Goal: Answer question/provide support

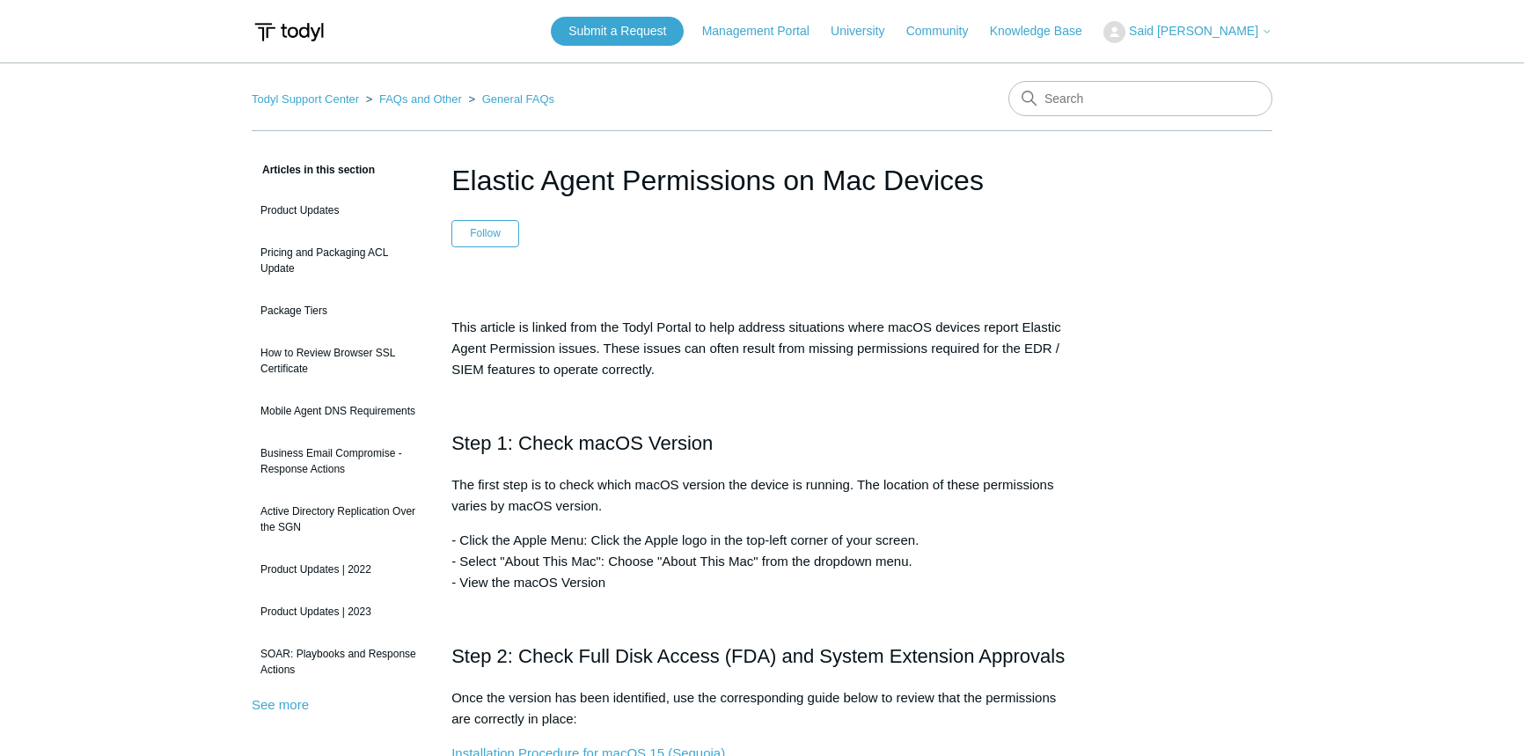
scroll to position [319, 0]
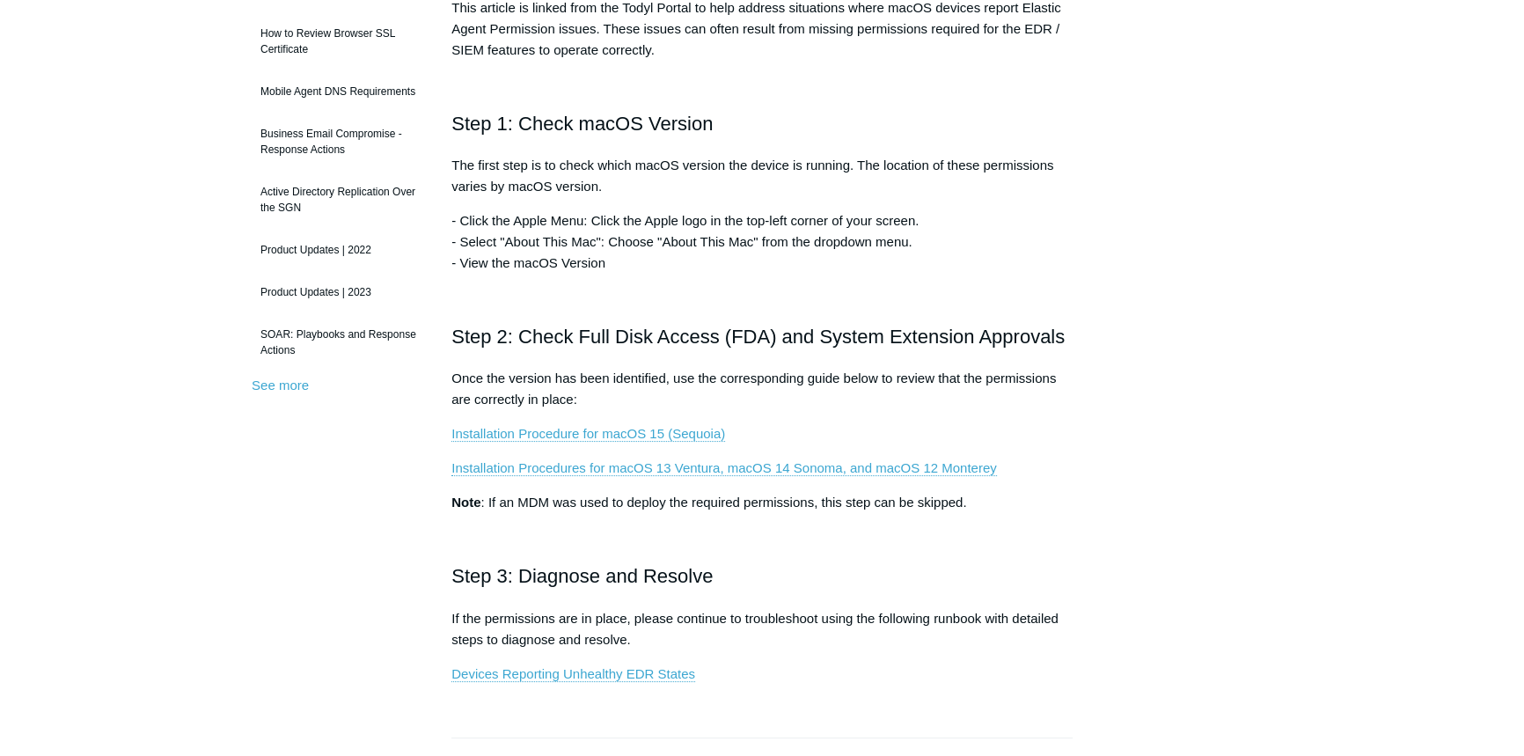
click at [517, 586] on h2 "Step 3: Diagnose and Resolve" at bounding box center [761, 575] width 621 height 31
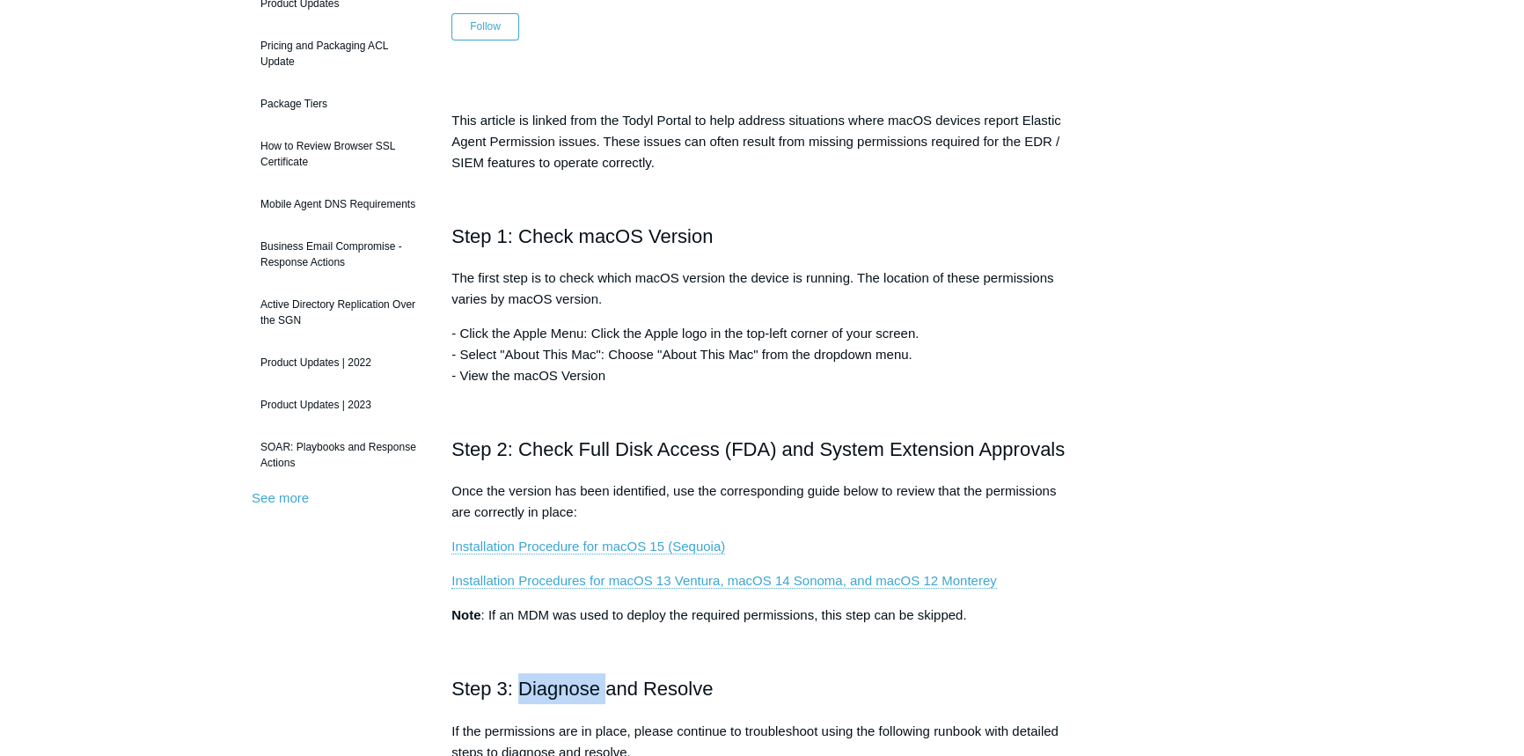
scroll to position [0, 0]
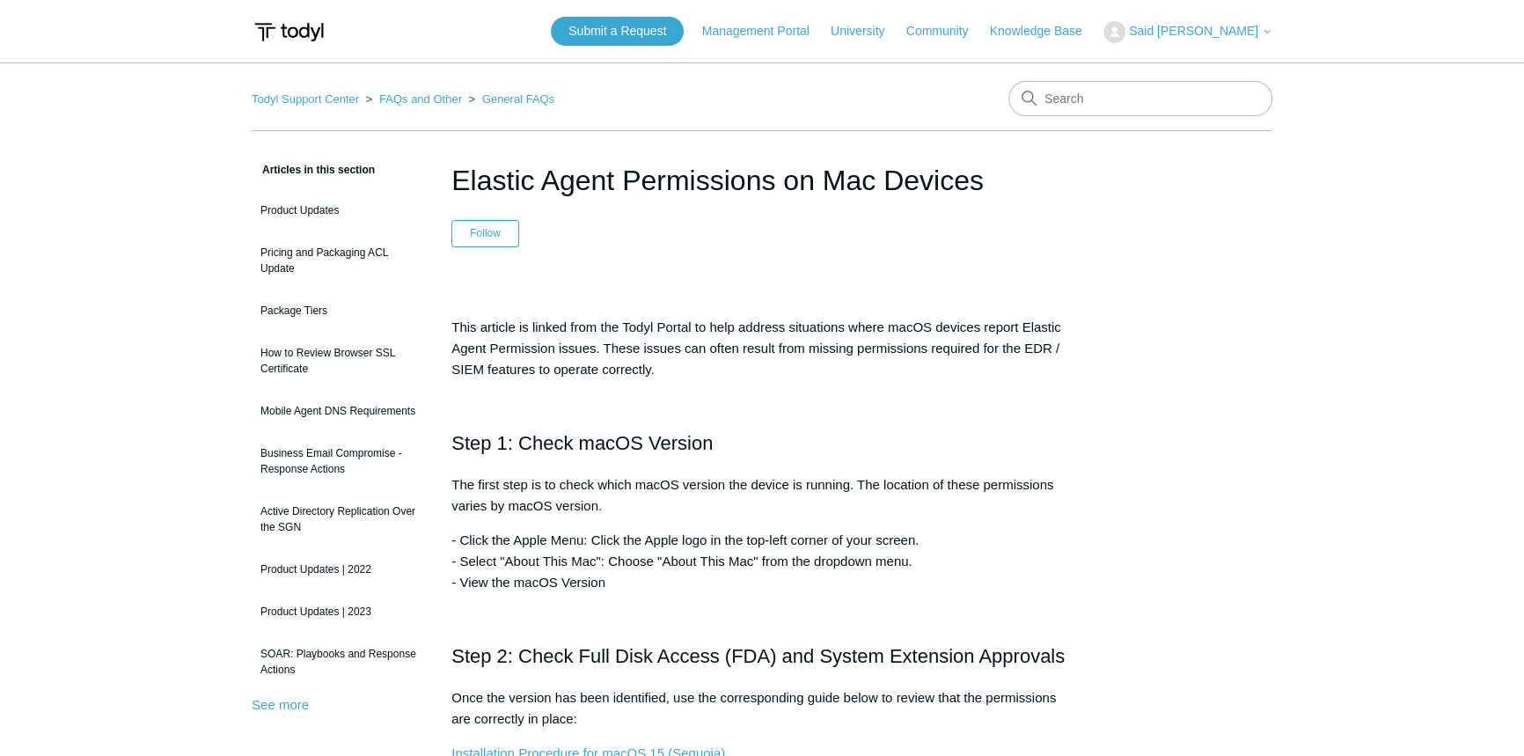
drag, startPoint x: 1071, startPoint y: 35, endPoint x: 934, endPoint y: 81, distance: 144.7
click at [1249, 33] on span "Said [PERSON_NAME]" at bounding box center [1193, 31] width 129 height 14
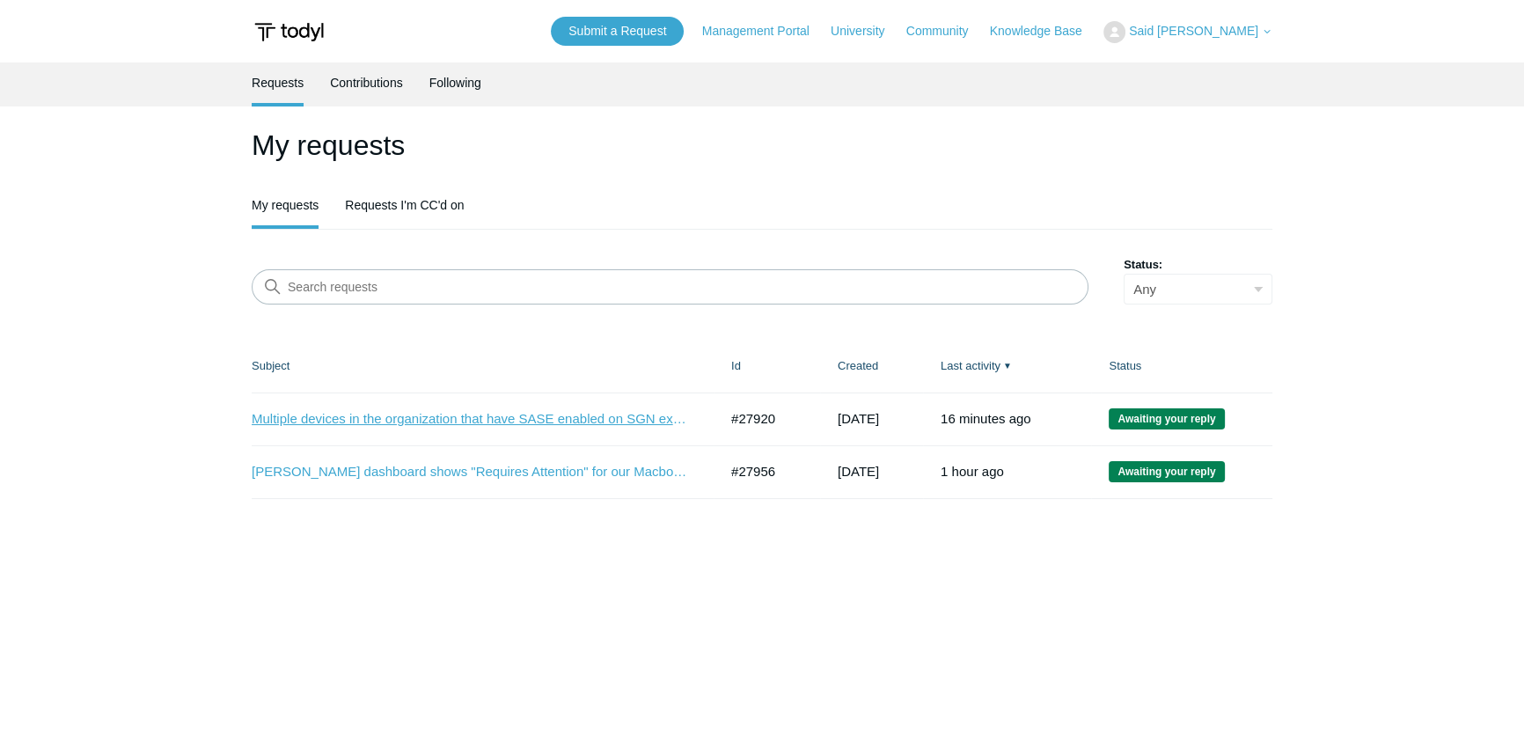
click at [440, 414] on link "Multiple devices in the organization that have SASE enabled on SGN experiencing…" at bounding box center [472, 419] width 440 height 20
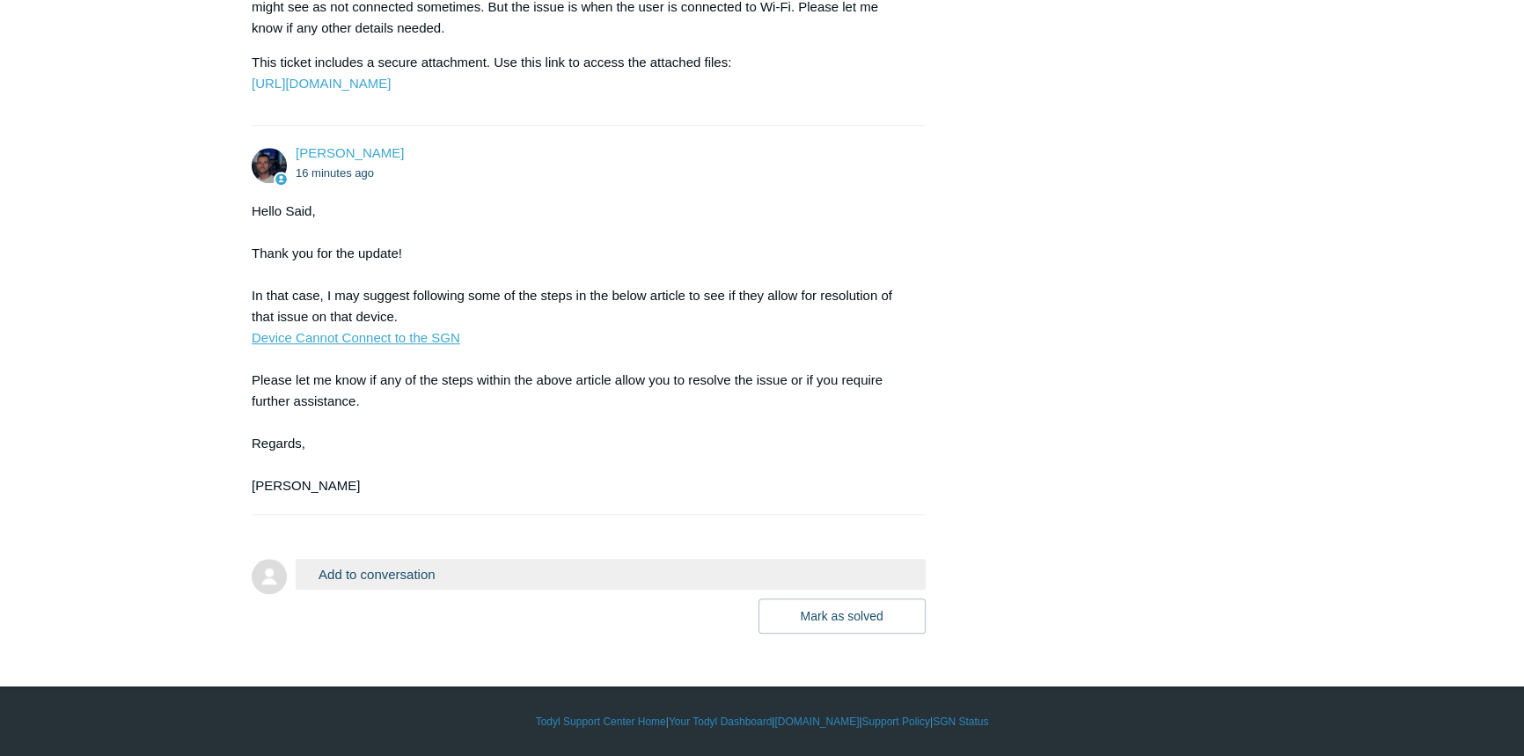
scroll to position [1998, 0]
drag, startPoint x: 428, startPoint y: 591, endPoint x: 449, endPoint y: 572, distance: 28.6
click at [428, 595] on div "Add to conversation CC Add emails Drag files here or click to add a file Mark a…" at bounding box center [611, 596] width 630 height 75
click at [448, 572] on button "Add to conversation" at bounding box center [611, 574] width 630 height 31
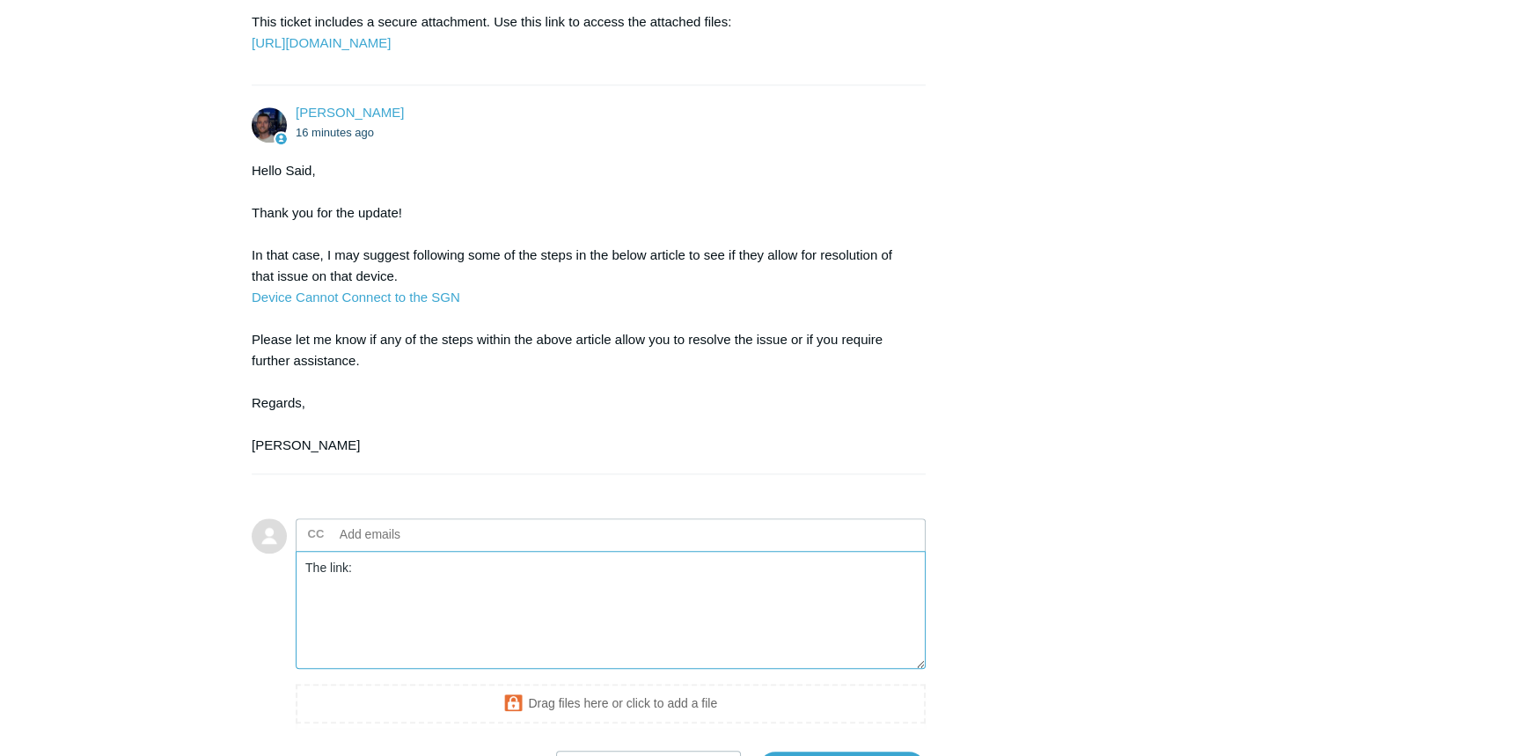
paste textarea "https://support.todyl.com/hc/en-us/articles/1500001506622-I-can-t-connect-to-a-…"
click at [347, 648] on textarea "The link: https://support.todyl.com/hc/en-us/articles/1500001506622-I-can-t-con…" at bounding box center [611, 610] width 630 height 119
paste textarea "Can't connect to a website or an application"
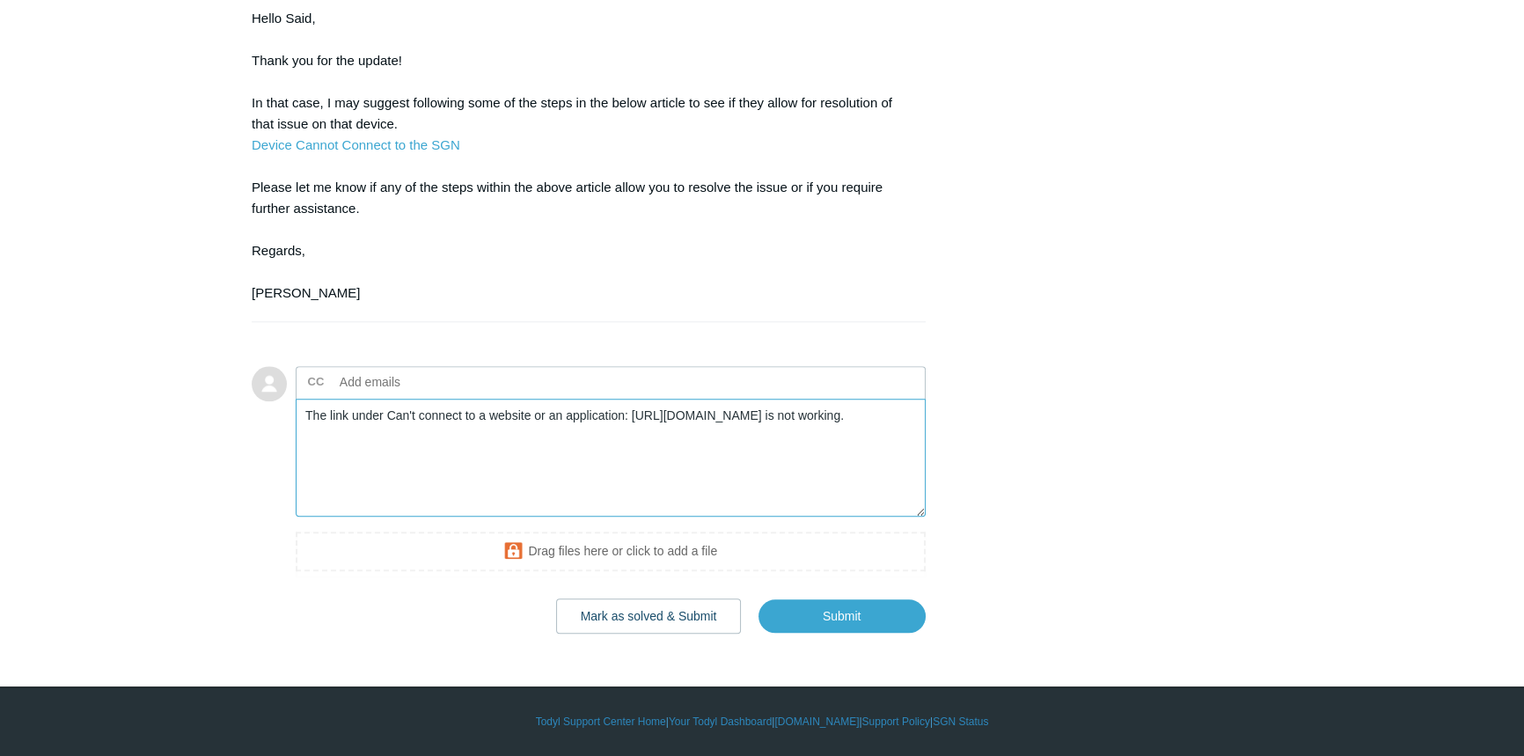
scroll to position [2158, 0]
click at [572, 449] on textarea "The link under Can't connect to a website or an application: https://support.to…" at bounding box center [611, 458] width 630 height 119
click at [815, 479] on textarea "The link under Can't connect to a website or an application: https://support.to…" at bounding box center [611, 458] width 630 height 119
click at [794, 458] on textarea "The link under Can't connect to a website or an application: https://support.to…" at bounding box center [611, 458] width 630 height 119
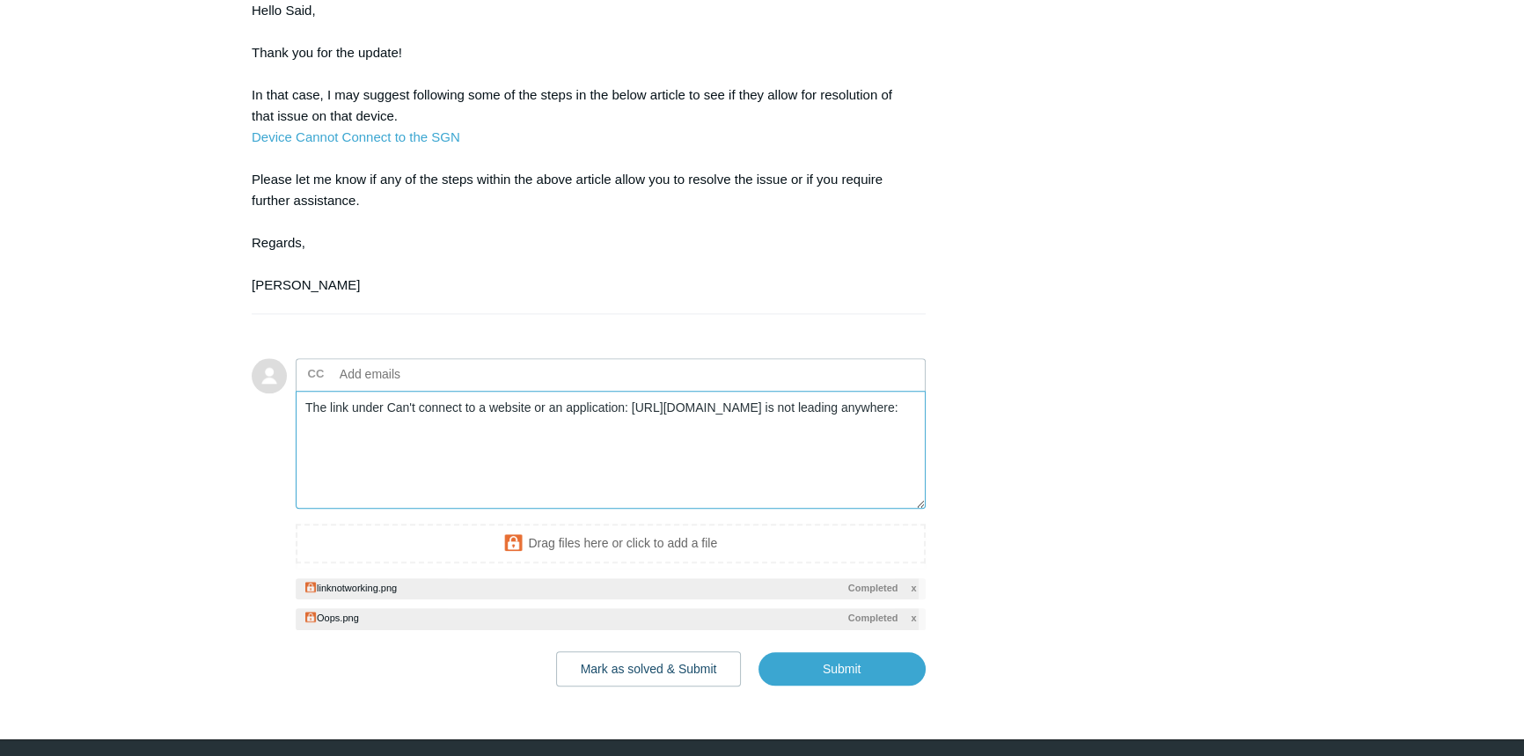
click at [742, 463] on textarea "The link under Can't connect to a website or an application: https://support.to…" at bounding box center [611, 450] width 630 height 119
click at [814, 463] on textarea "The link under Can't connect to a website or an application: https://support.to…" at bounding box center [611, 450] width 630 height 119
click at [828, 687] on input "Submit" at bounding box center [841, 669] width 167 height 35
type textarea "The link under Can't connect to a website or an application: https://support.to…"
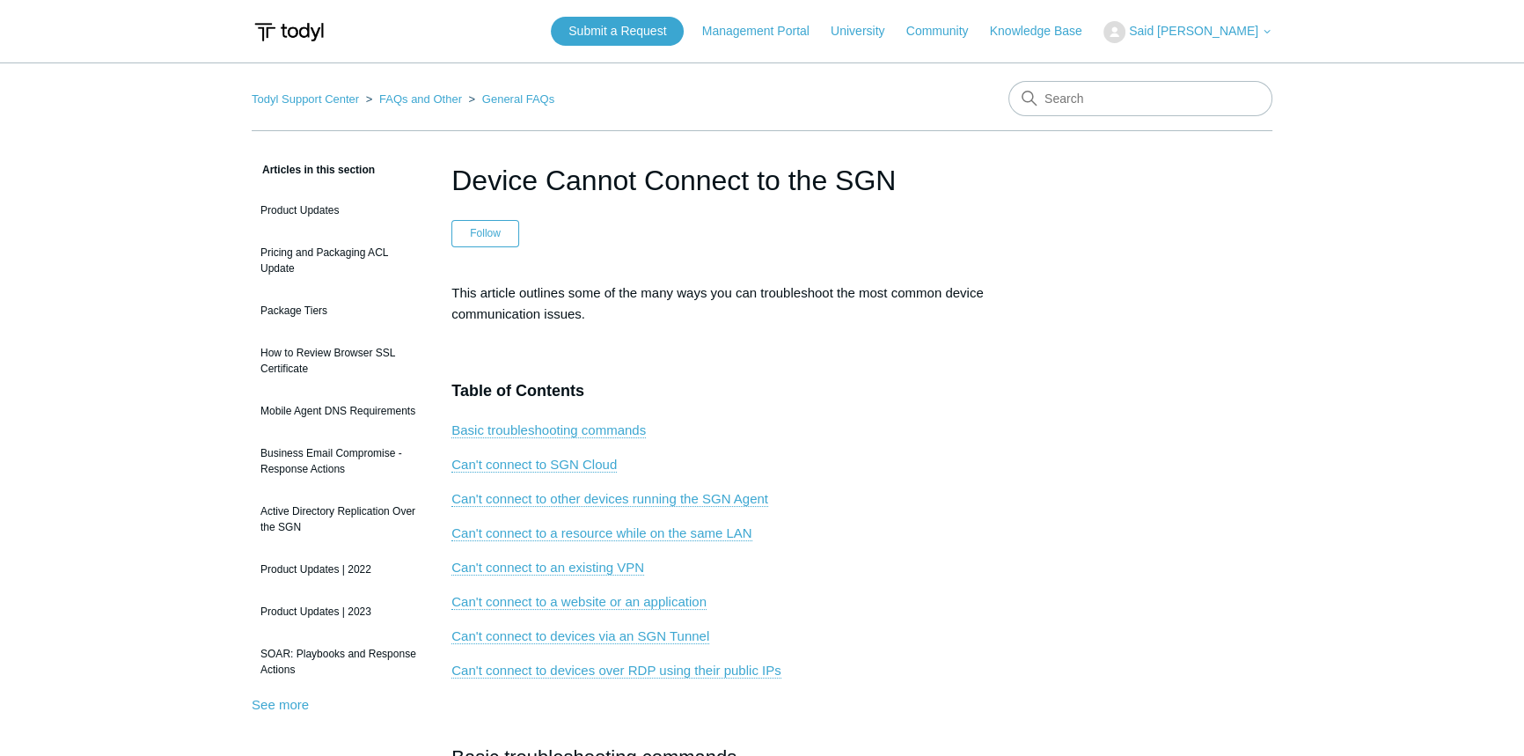
click at [1207, 26] on span "Said [PERSON_NAME]" at bounding box center [1193, 31] width 129 height 14
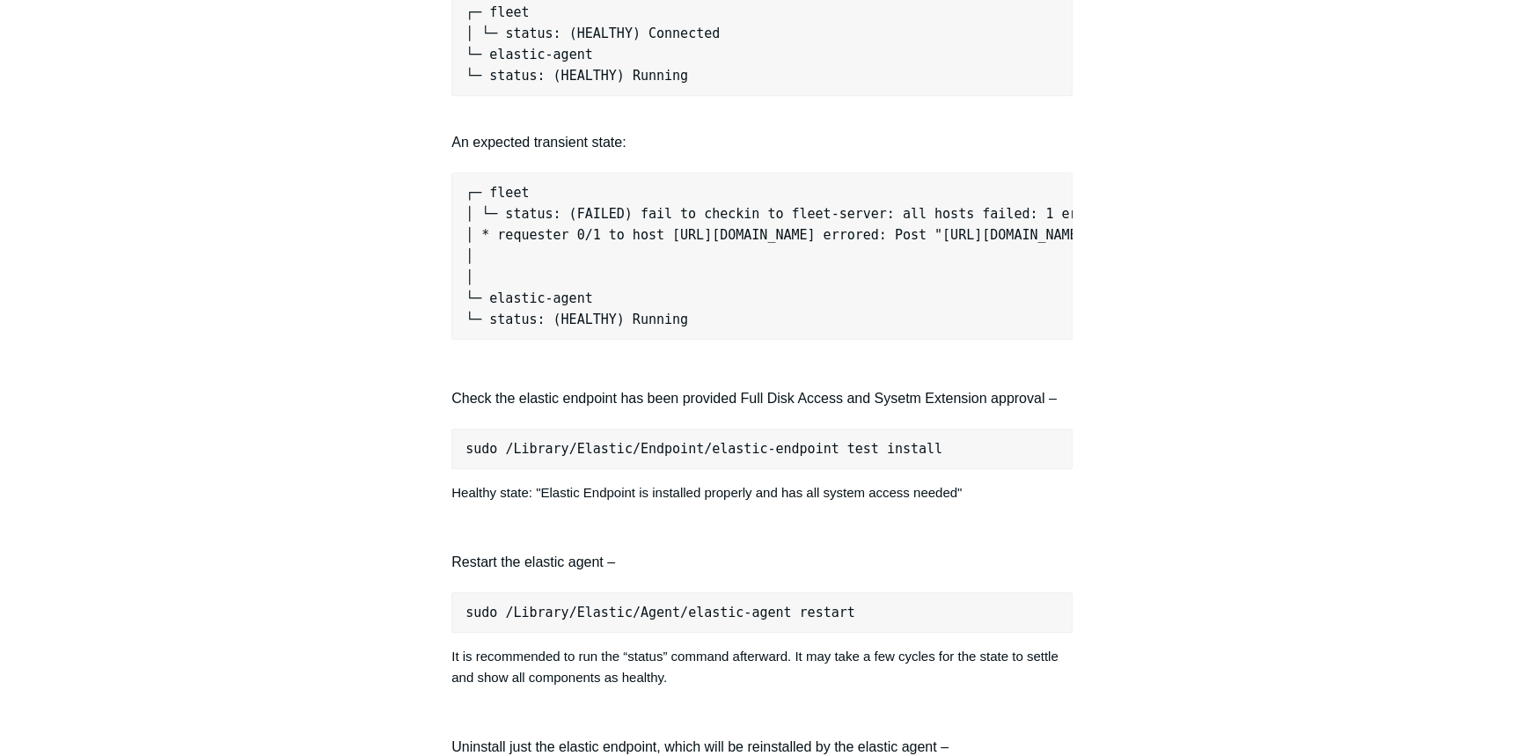
scroll to position [1680, 0]
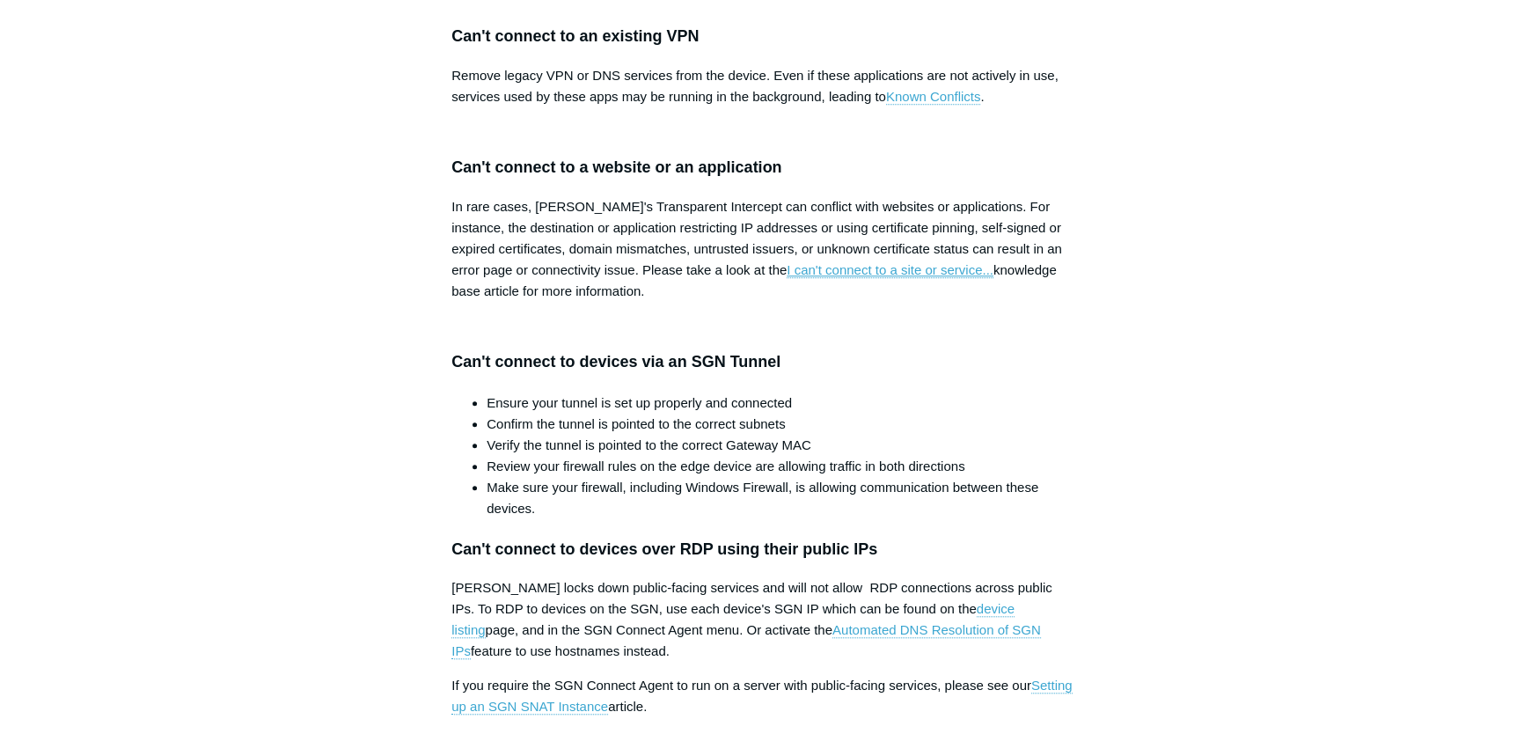
scroll to position [1999, 0]
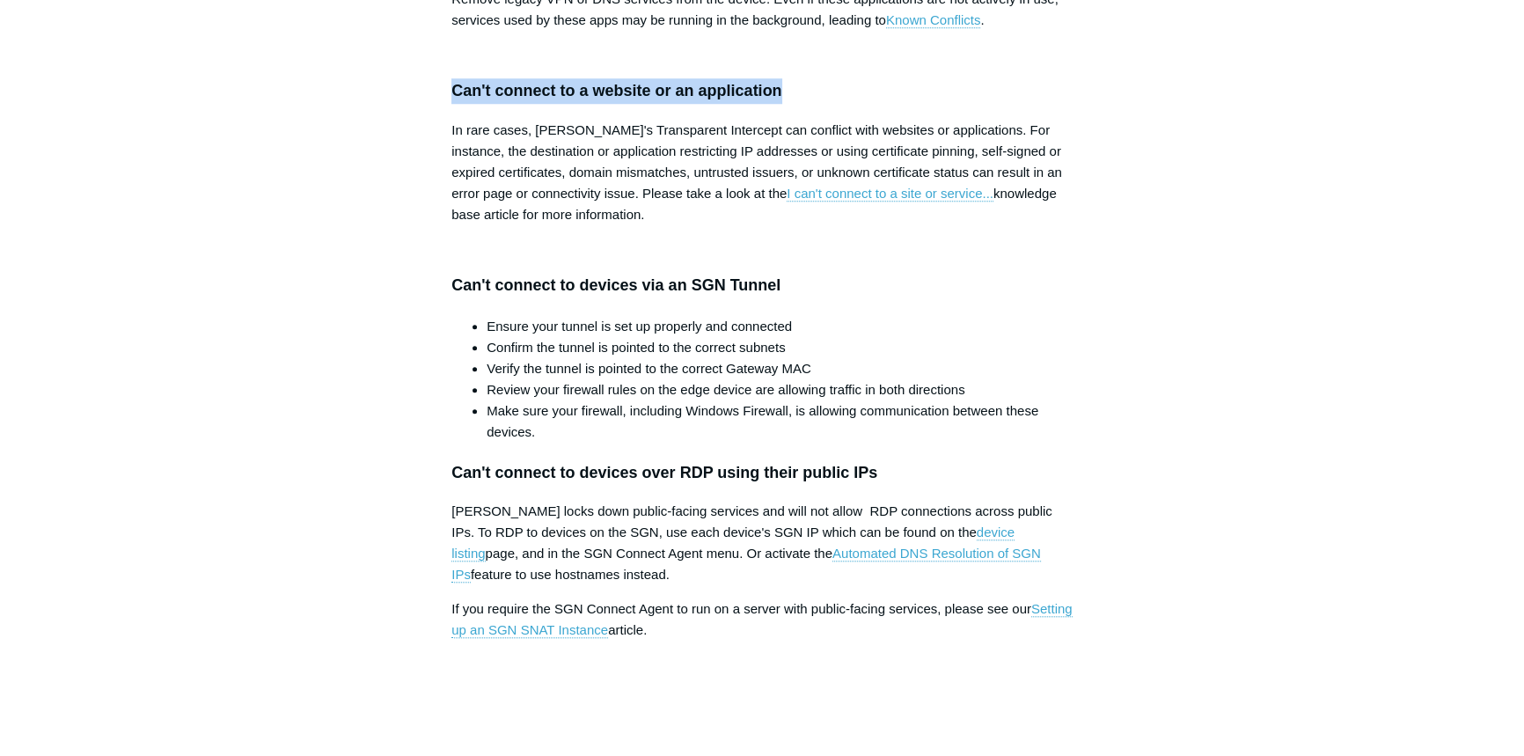
drag, startPoint x: 450, startPoint y: 476, endPoint x: 795, endPoint y: 484, distance: 345.0
copy h3 "Can't connect to a website or an application"
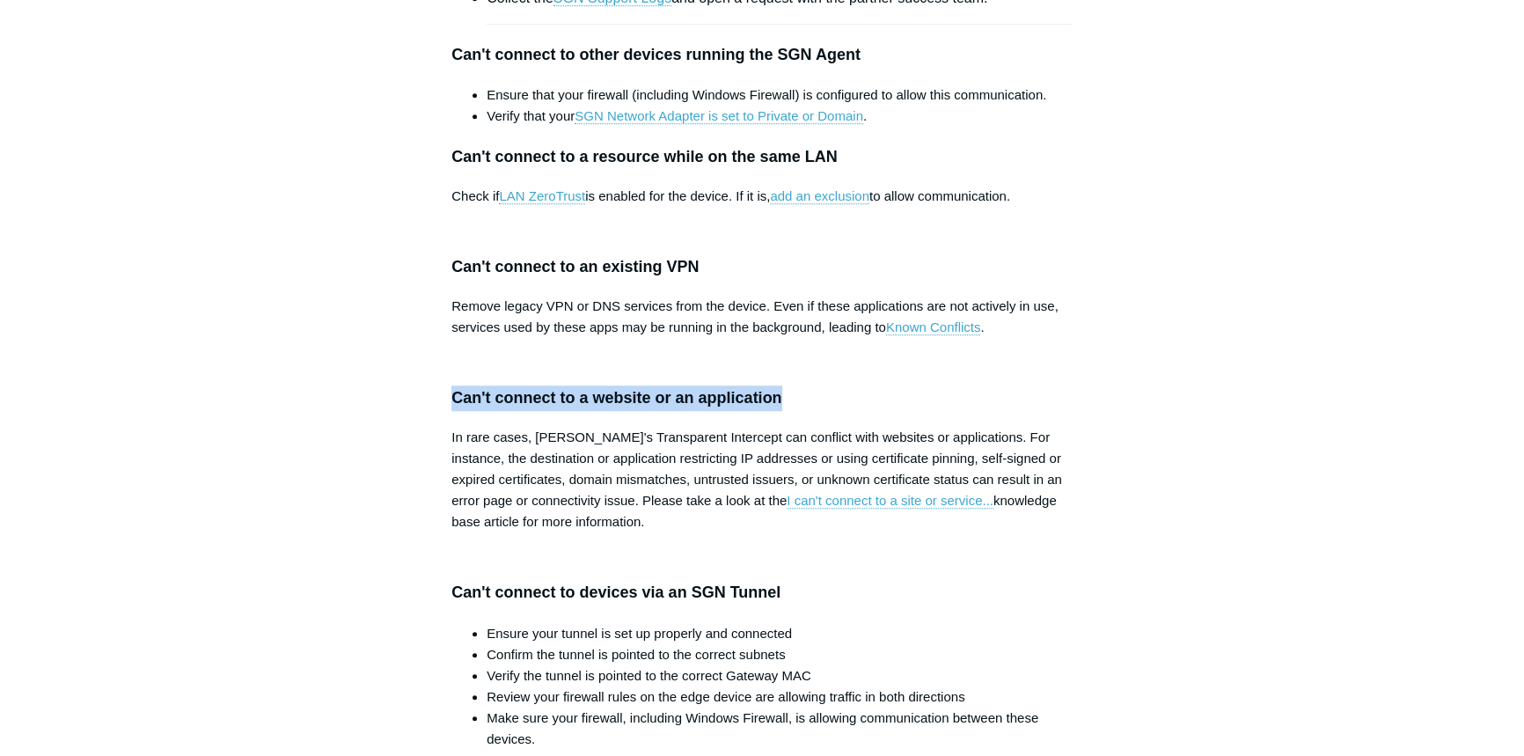
scroll to position [1839, 0]
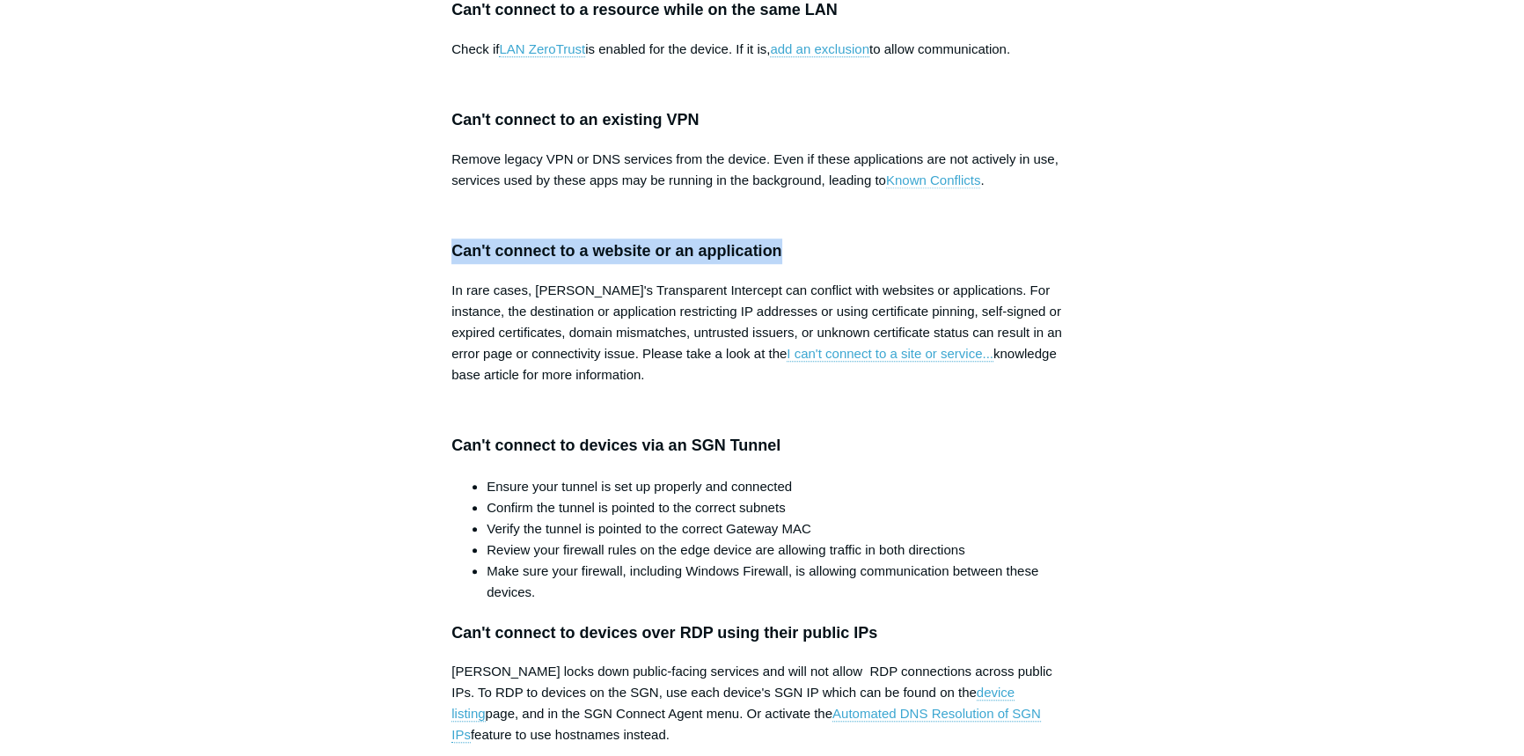
click at [931, 188] on link "Known Conflicts" at bounding box center [933, 180] width 95 height 16
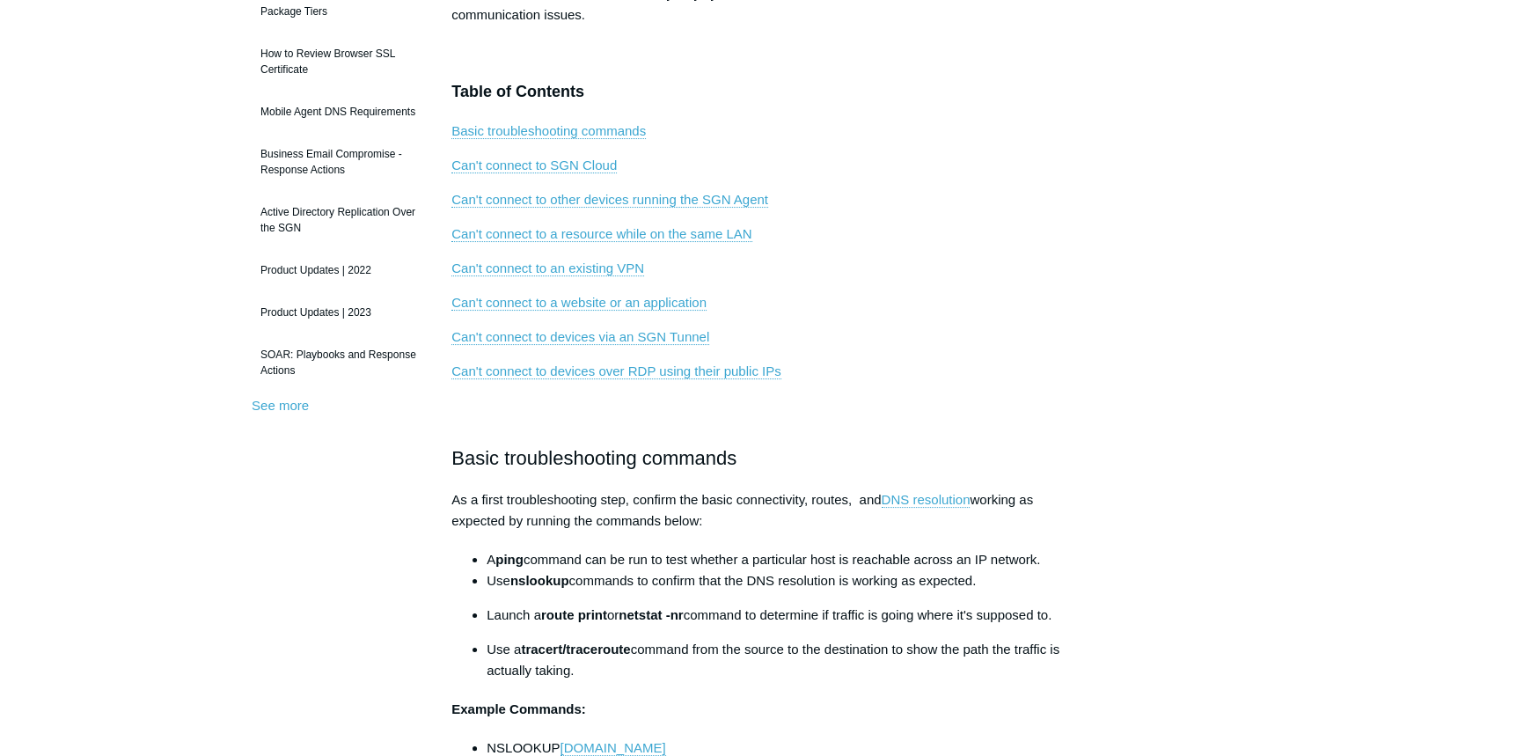
scroll to position [239, 0]
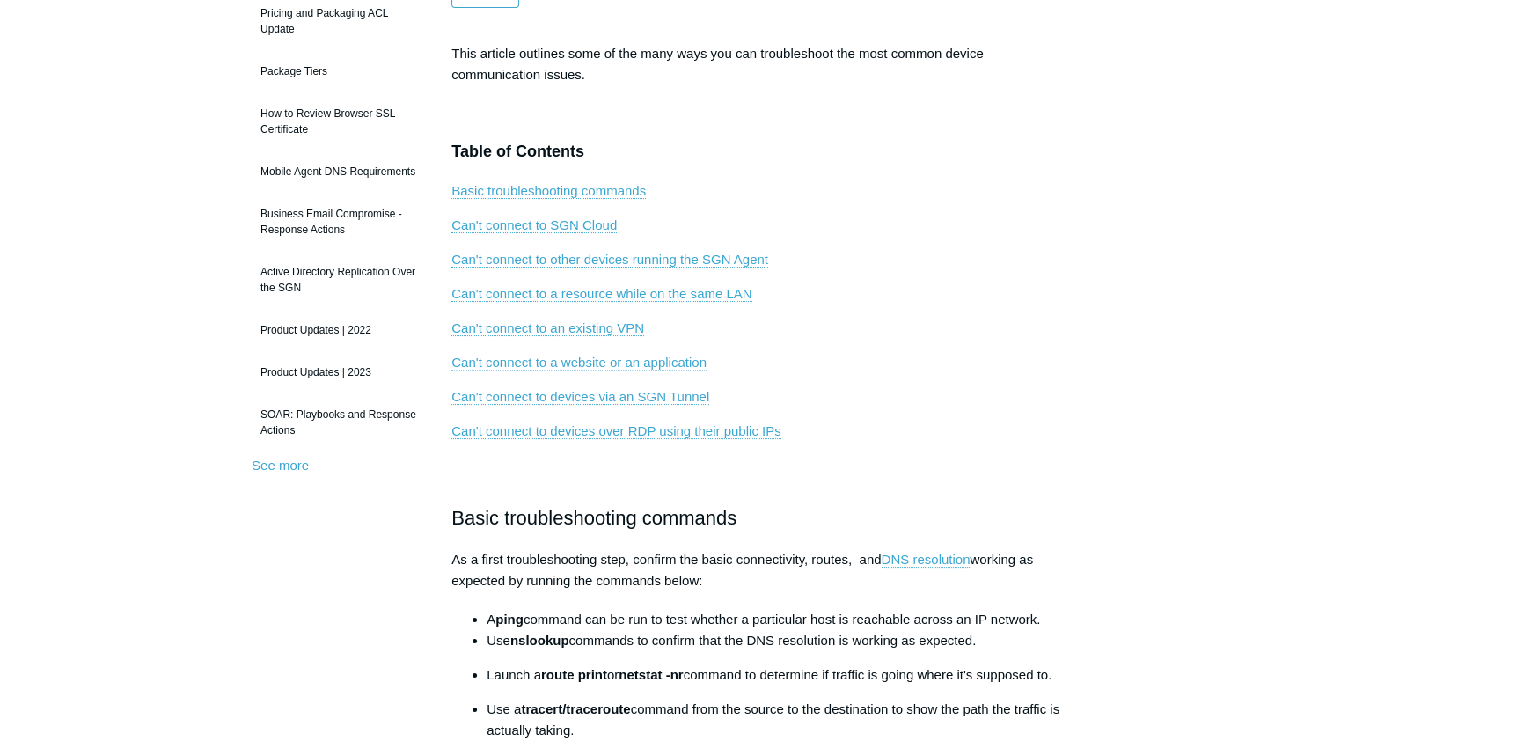
click at [617, 361] on link "Can't connect to a website or an application" at bounding box center [578, 363] width 255 height 16
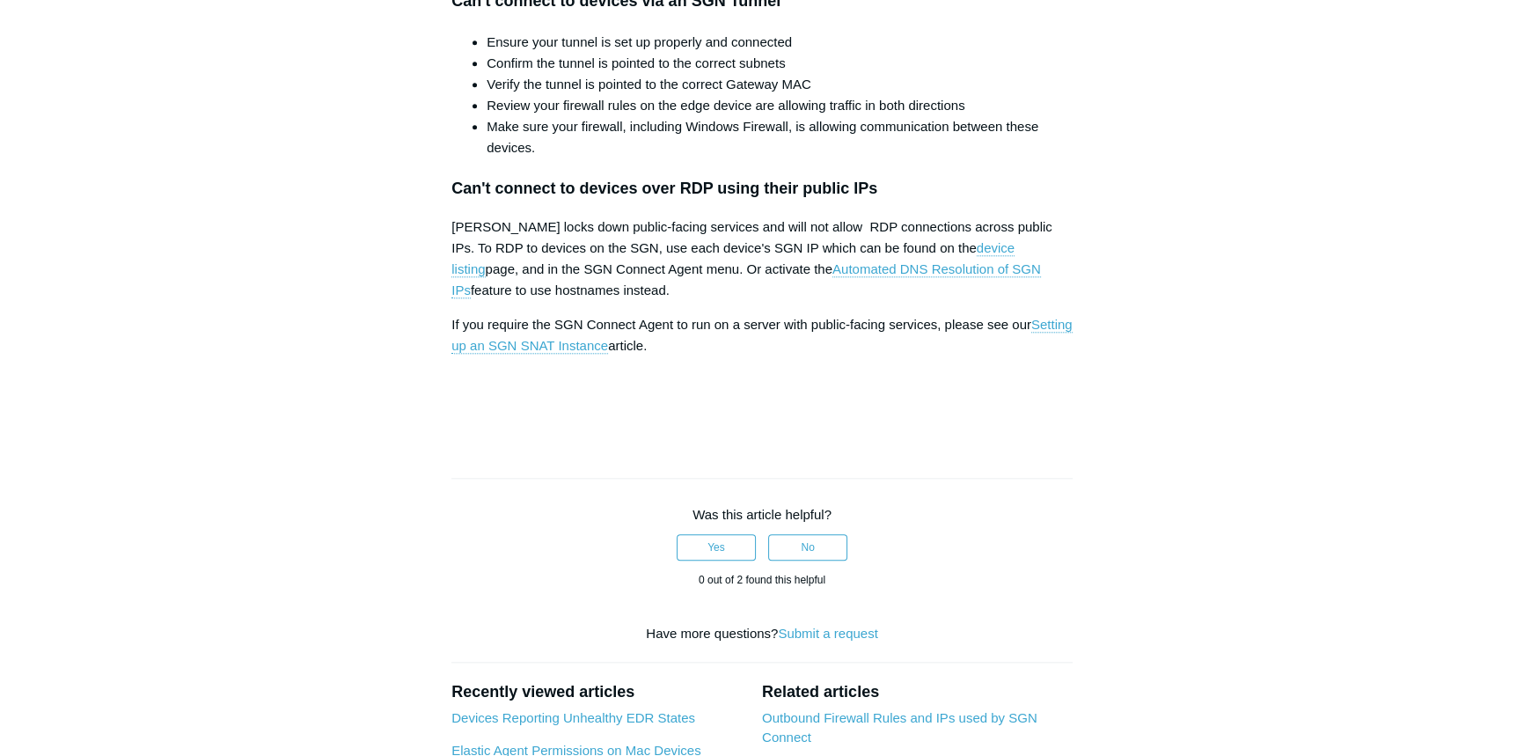
scroll to position [2319, 0]
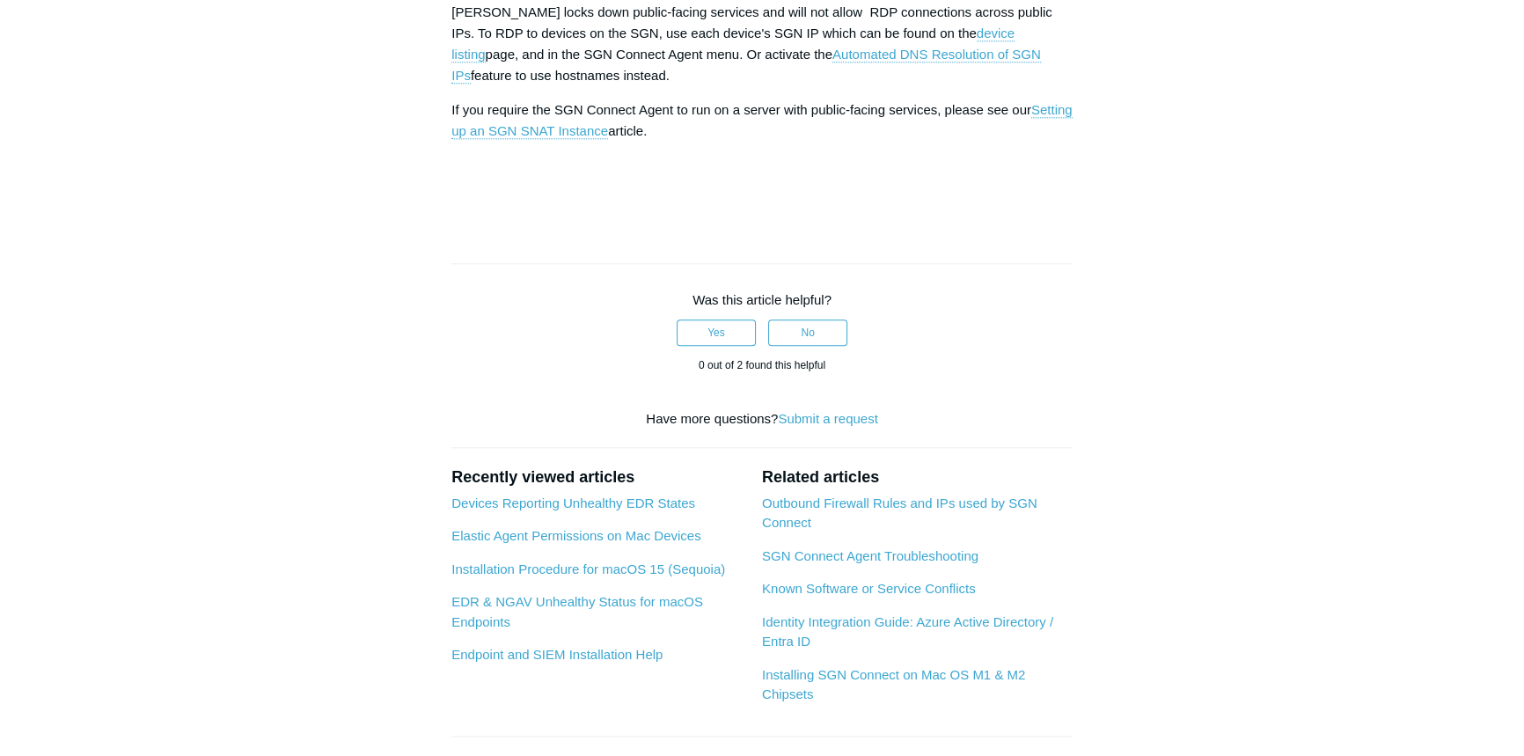
scroll to position [2399, 0]
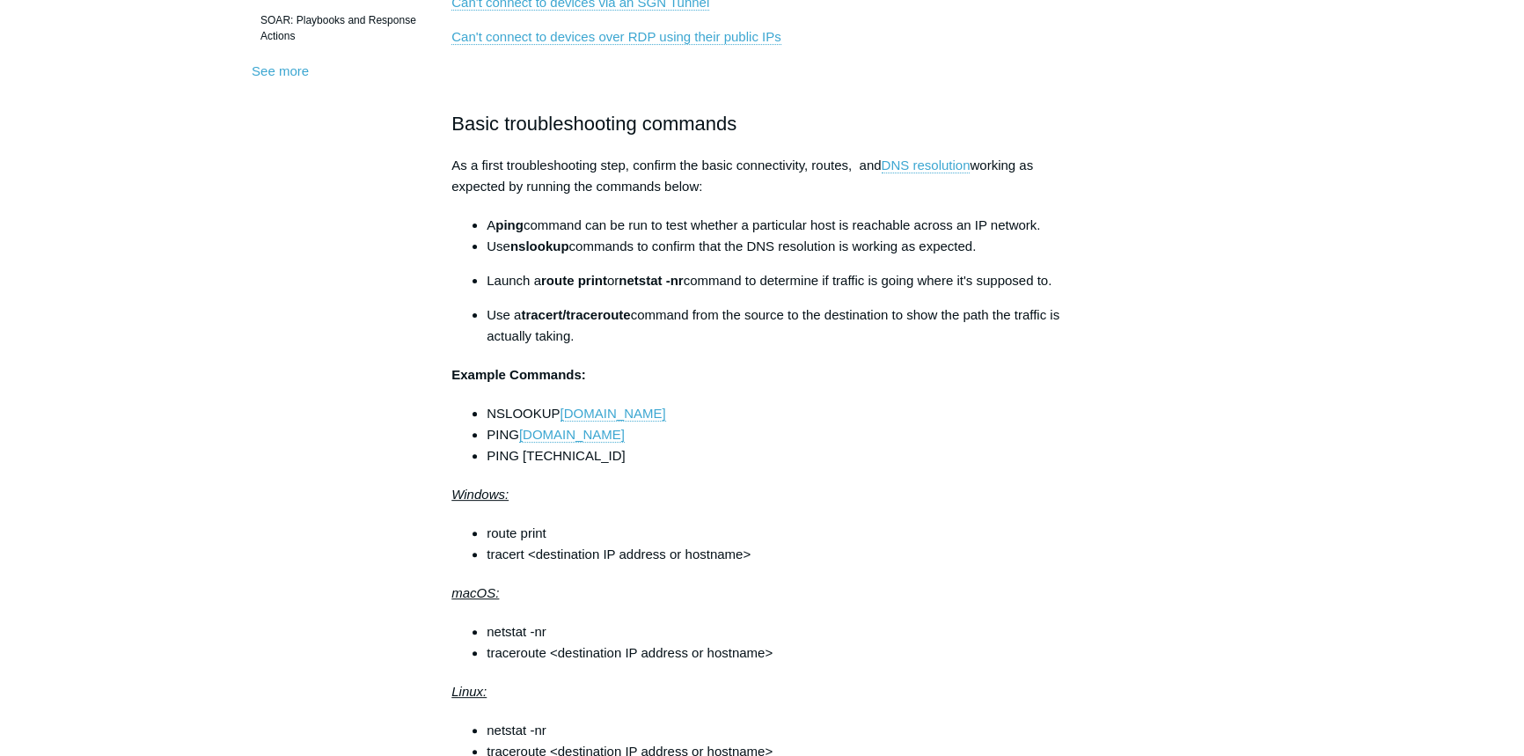
scroll to position [239, 0]
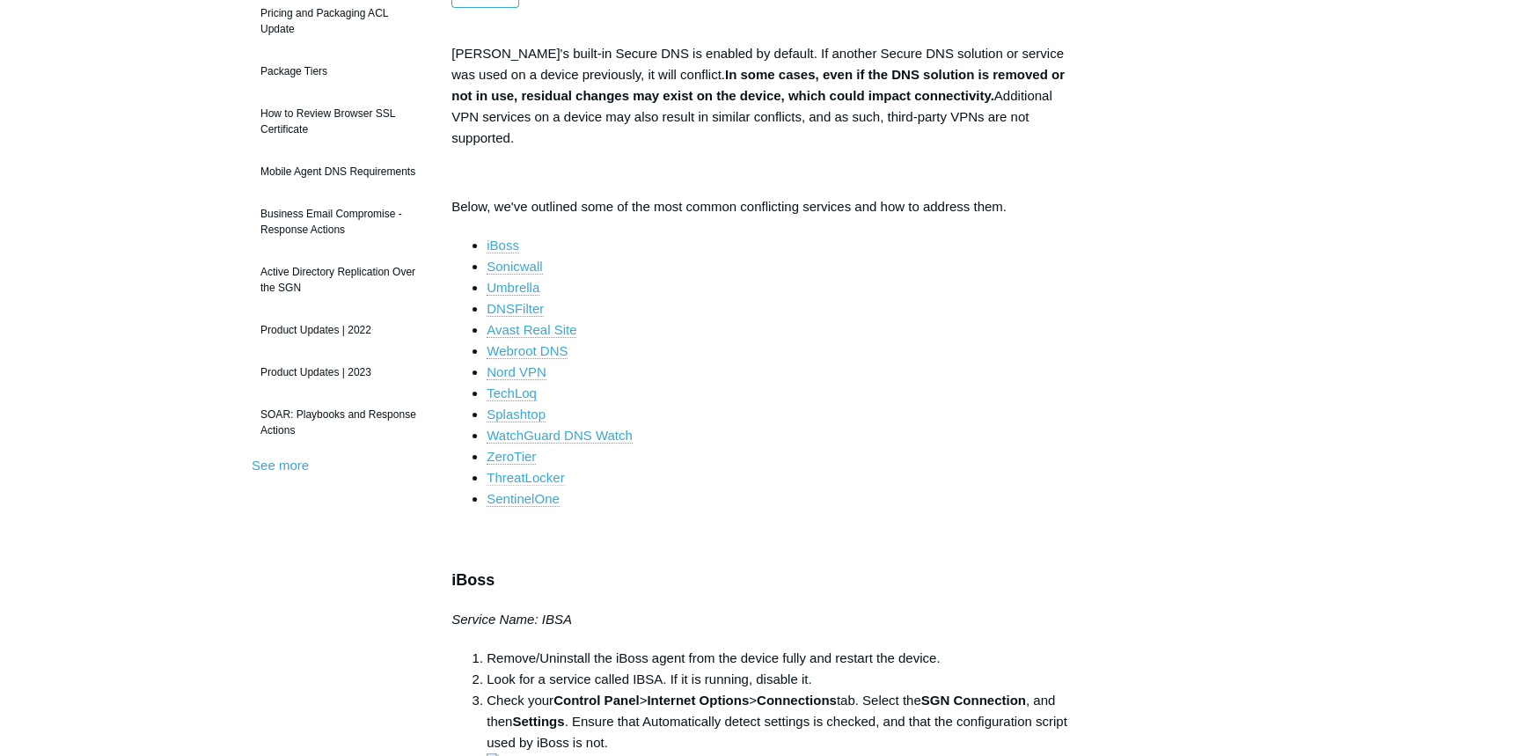
click at [507, 470] on link "ThreatLocker" at bounding box center [525, 478] width 77 height 16
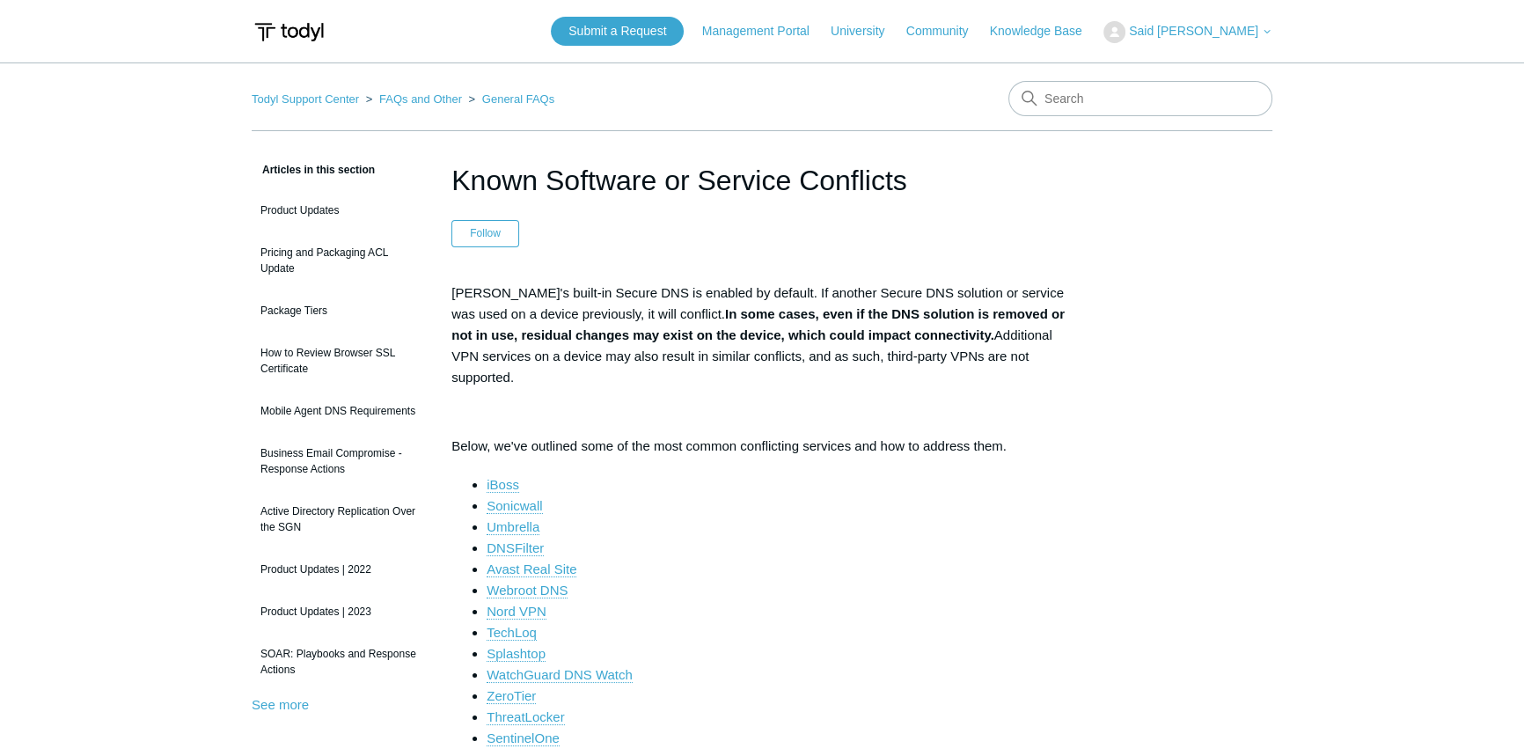
scroll to position [239, 0]
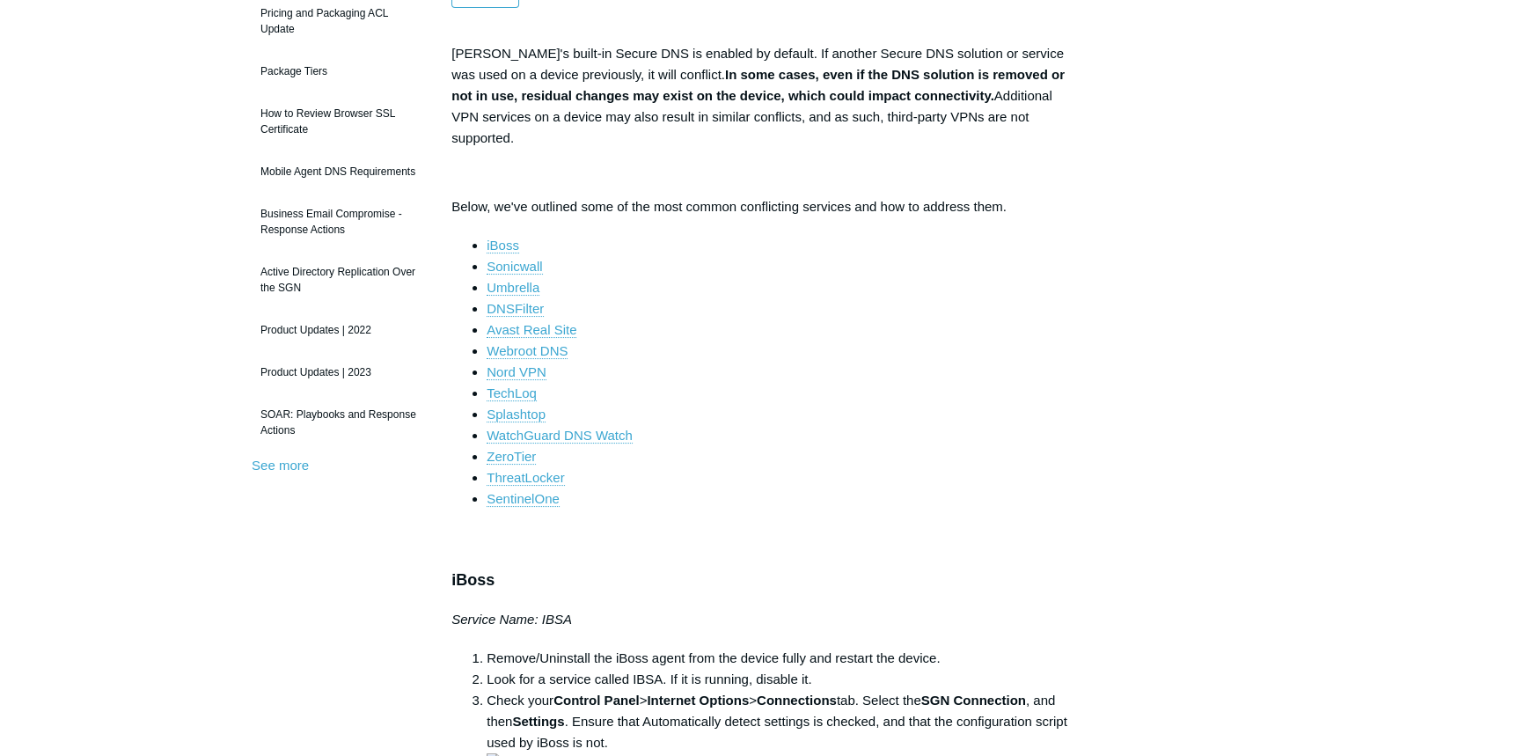
drag, startPoint x: 525, startPoint y: 245, endPoint x: 1095, endPoint y: 254, distance: 569.3
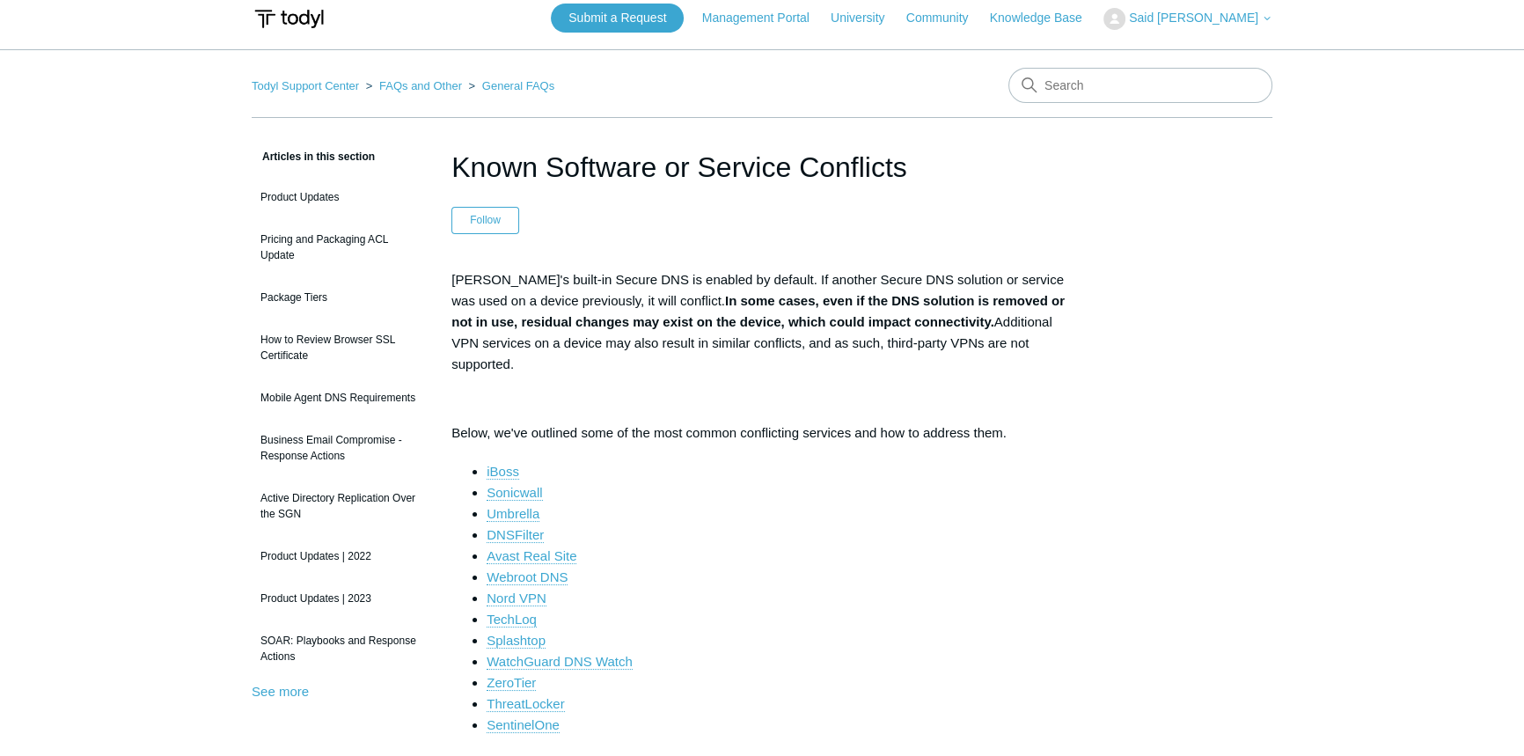
scroll to position [0, 0]
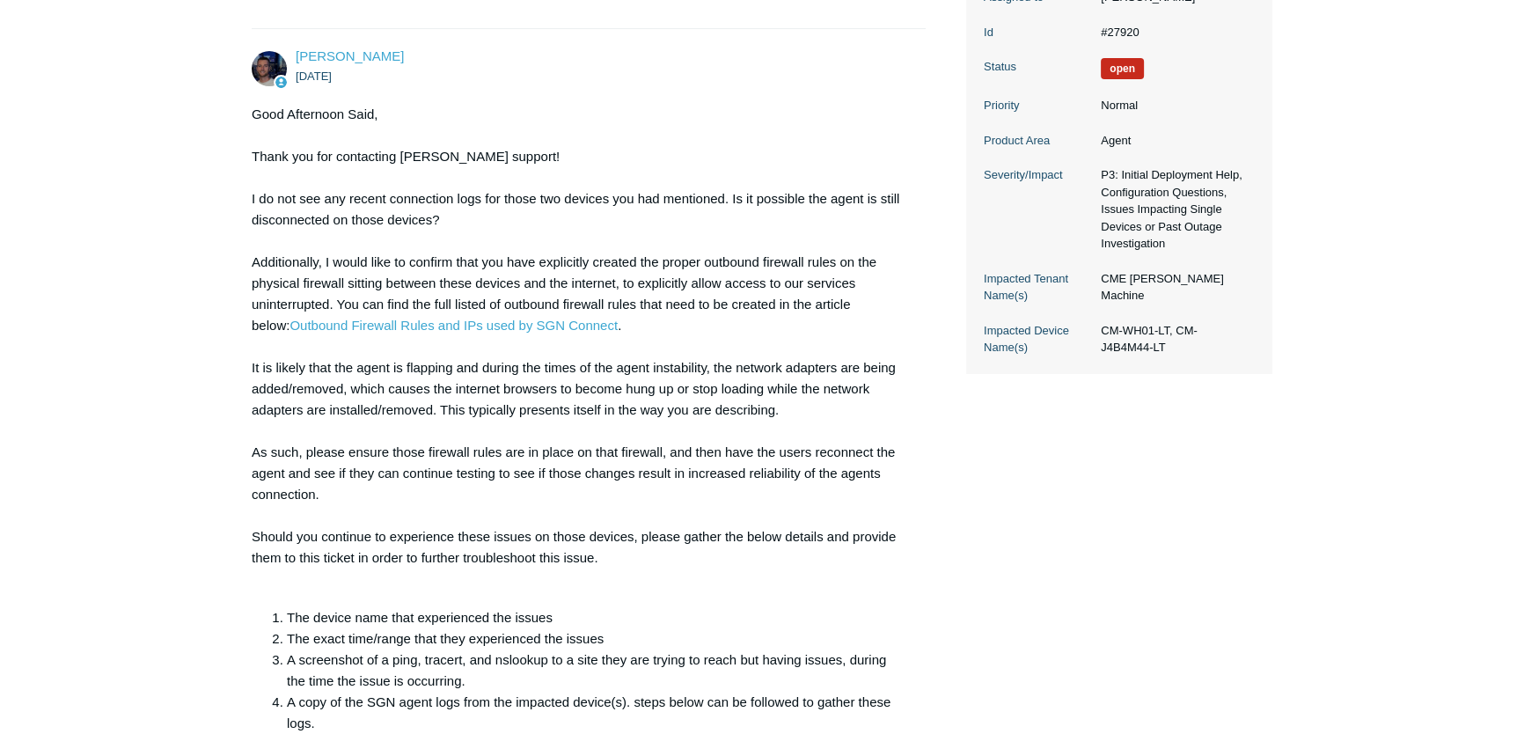
scroll to position [480, 0]
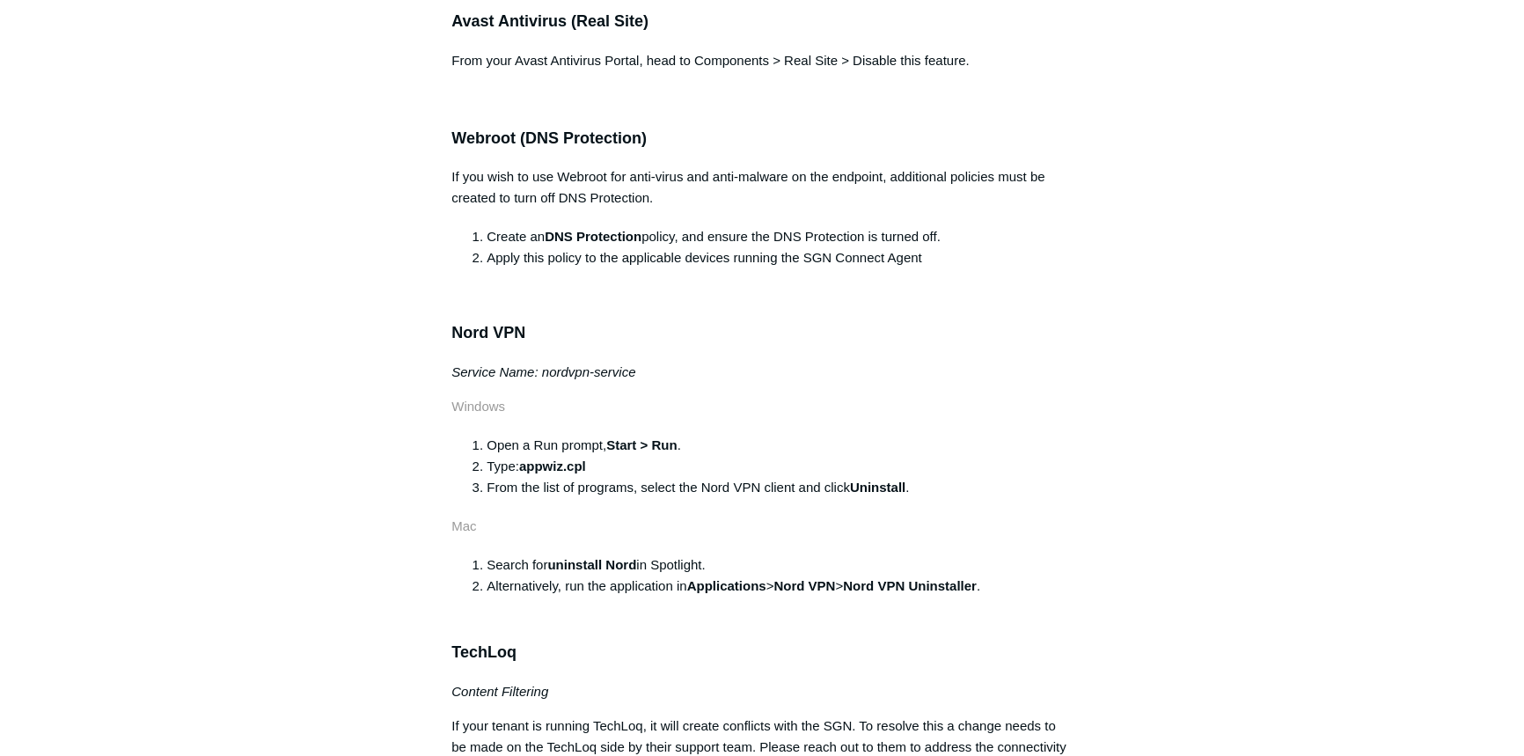
scroll to position [2089, 0]
copy div "launchctl list | grep dnsfilter"
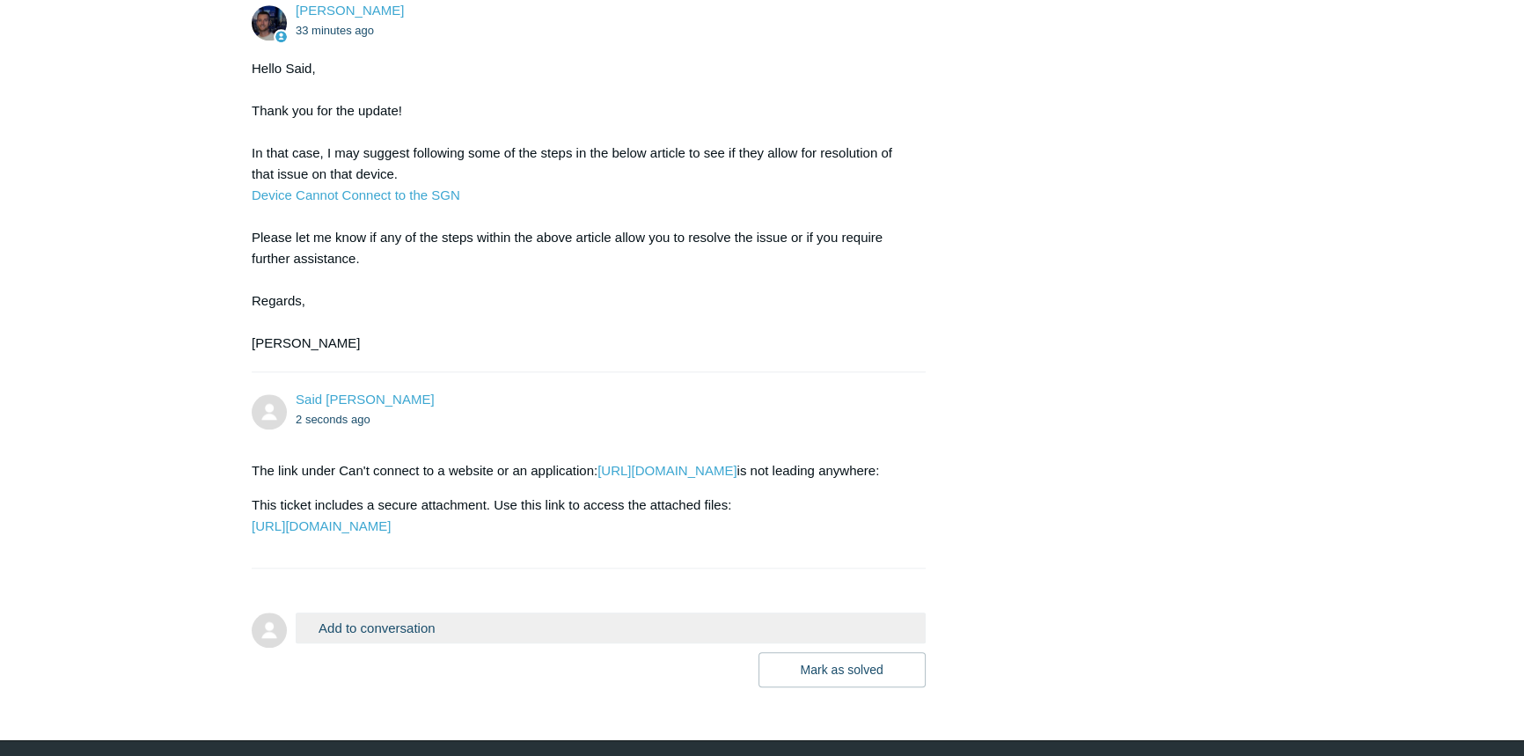
scroll to position [2258, 0]
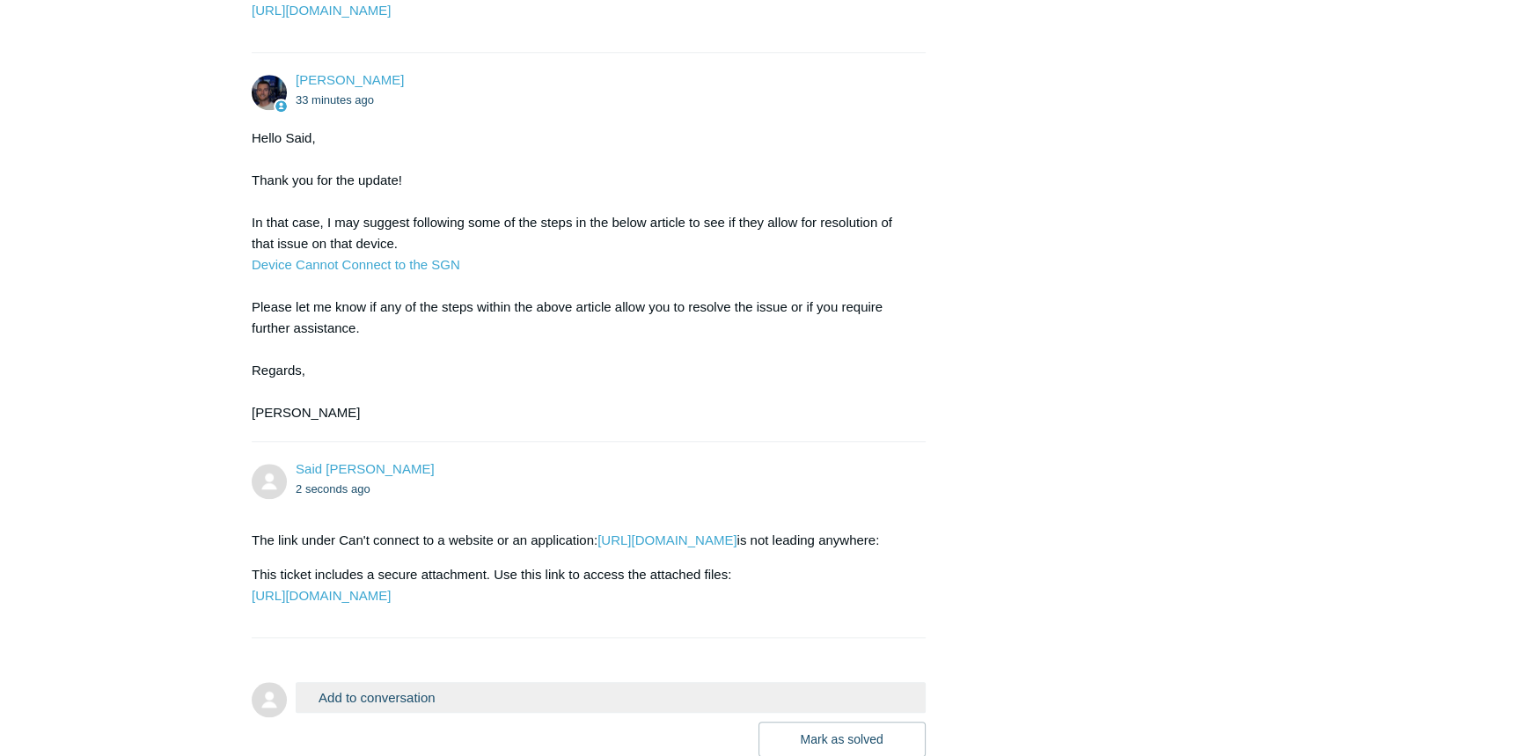
scroll to position [2017, 0]
